Goal: Book appointment/travel/reservation

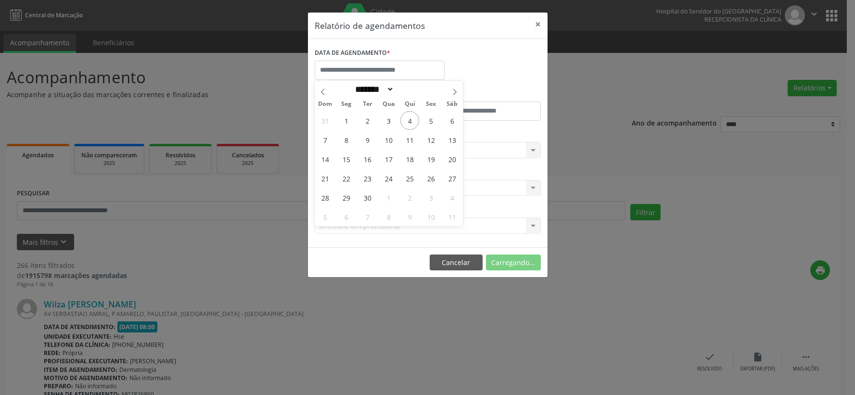
select select "*"
click at [406, 117] on span "4" at bounding box center [409, 120] width 19 height 19
type input "**********"
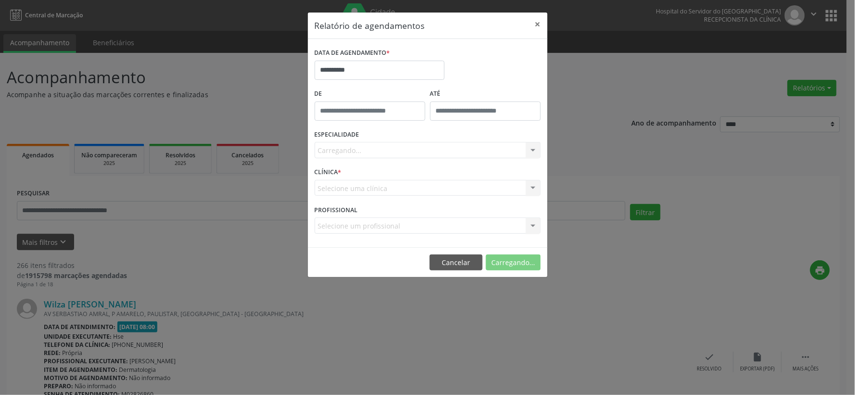
click at [394, 151] on div "Carregando... Todas as especialidades Alergologia Angiologia Arritmologia Cardi…" at bounding box center [428, 150] width 226 height 16
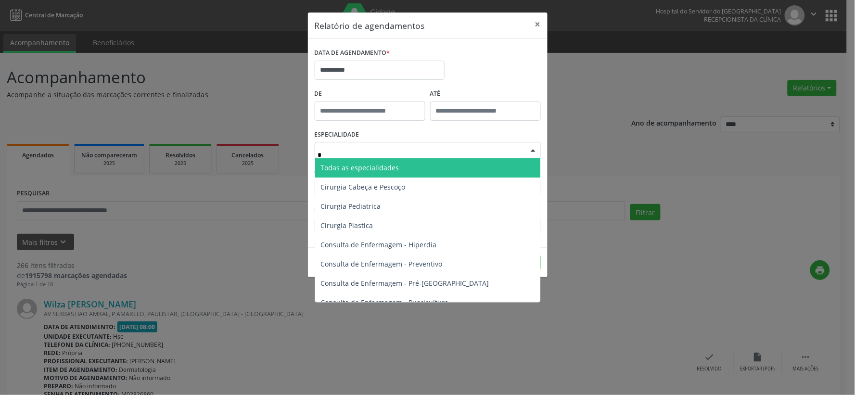
type input "**"
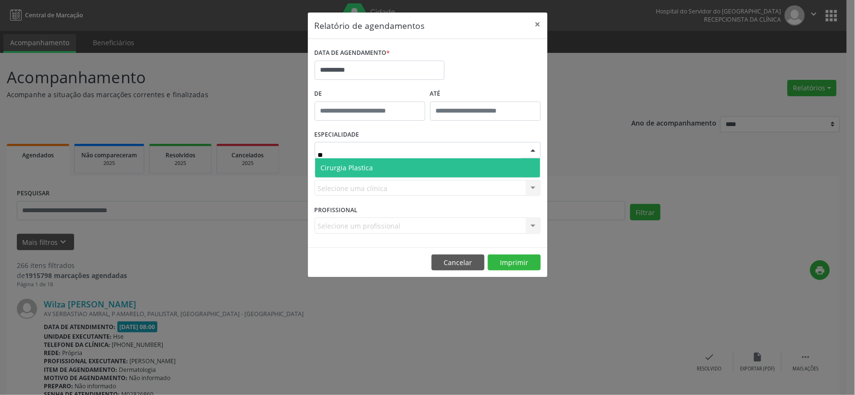
click at [383, 165] on span "Cirurgia Plastica" at bounding box center [427, 167] width 225 height 19
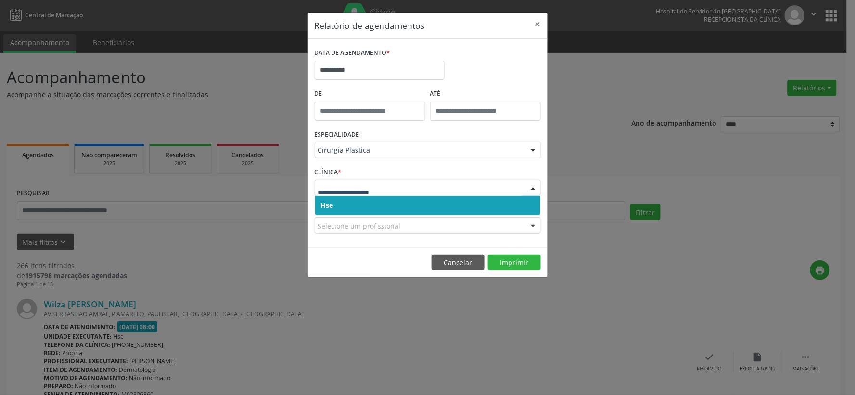
click at [341, 207] on span "Hse" at bounding box center [427, 205] width 225 height 19
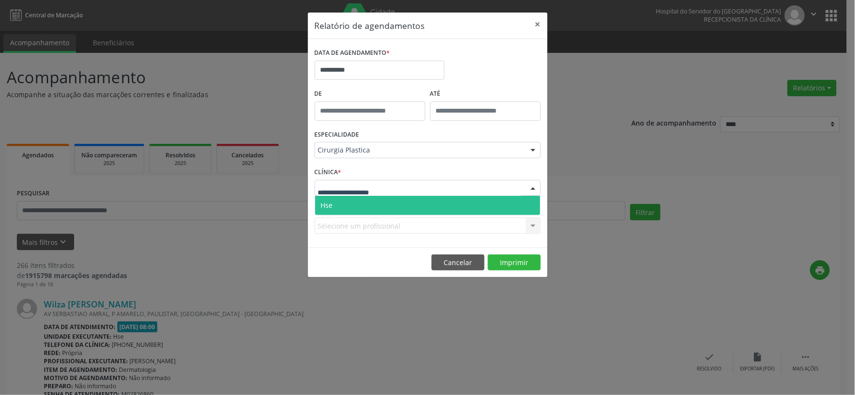
click at [343, 199] on span "Hse" at bounding box center [427, 205] width 225 height 19
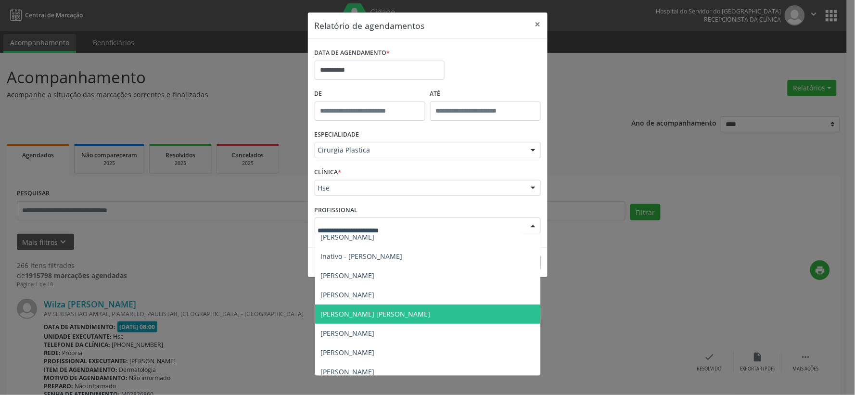
scroll to position [185, 0]
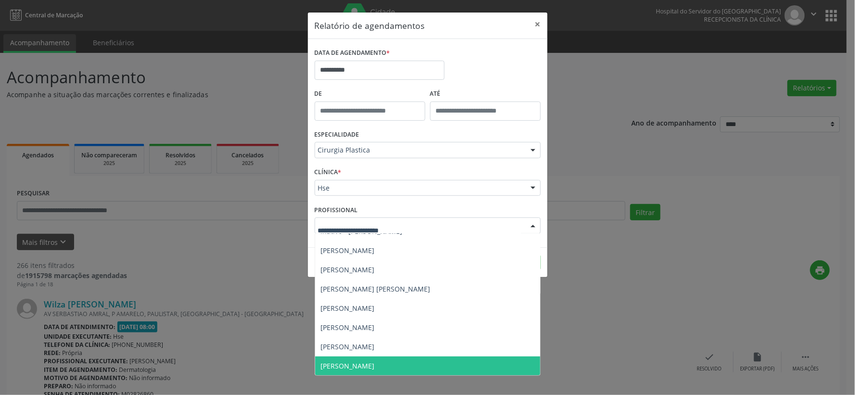
click at [357, 362] on span "[PERSON_NAME]" at bounding box center [348, 365] width 54 height 9
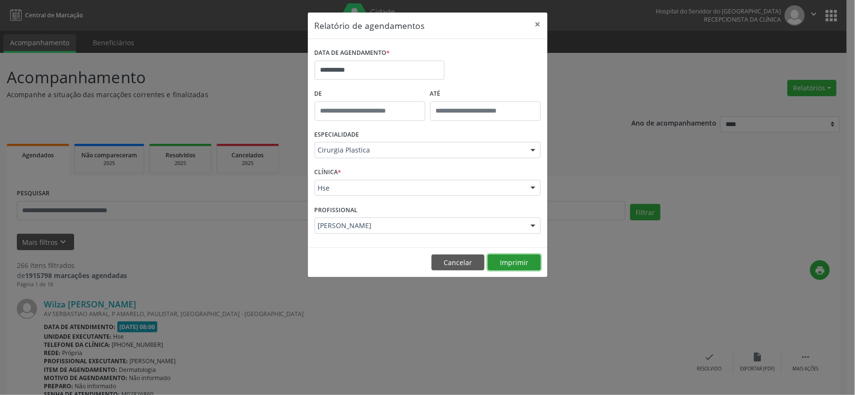
click at [516, 259] on button "Imprimir" at bounding box center [514, 262] width 53 height 16
